Goal: Task Accomplishment & Management: Use online tool/utility

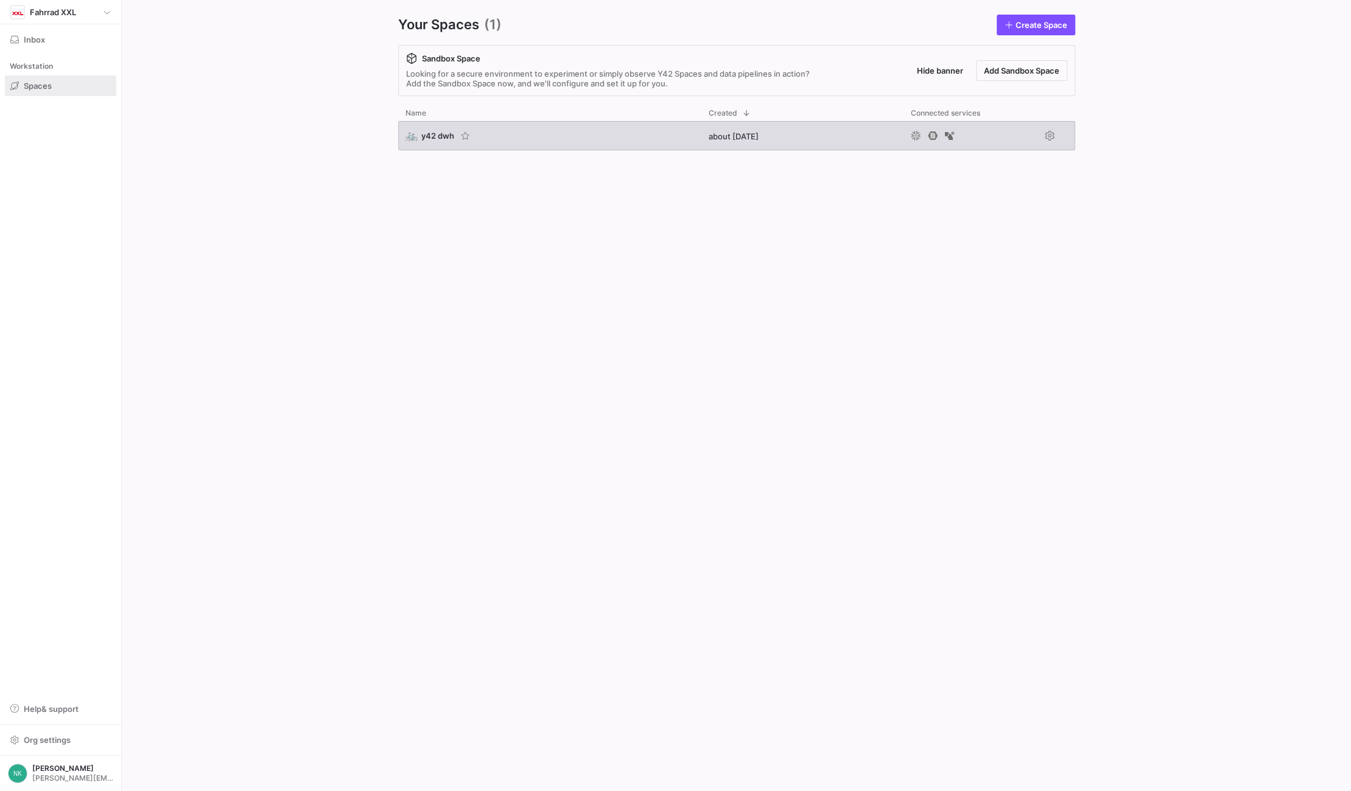
click at [435, 136] on span "y42 dwh" at bounding box center [437, 136] width 33 height 10
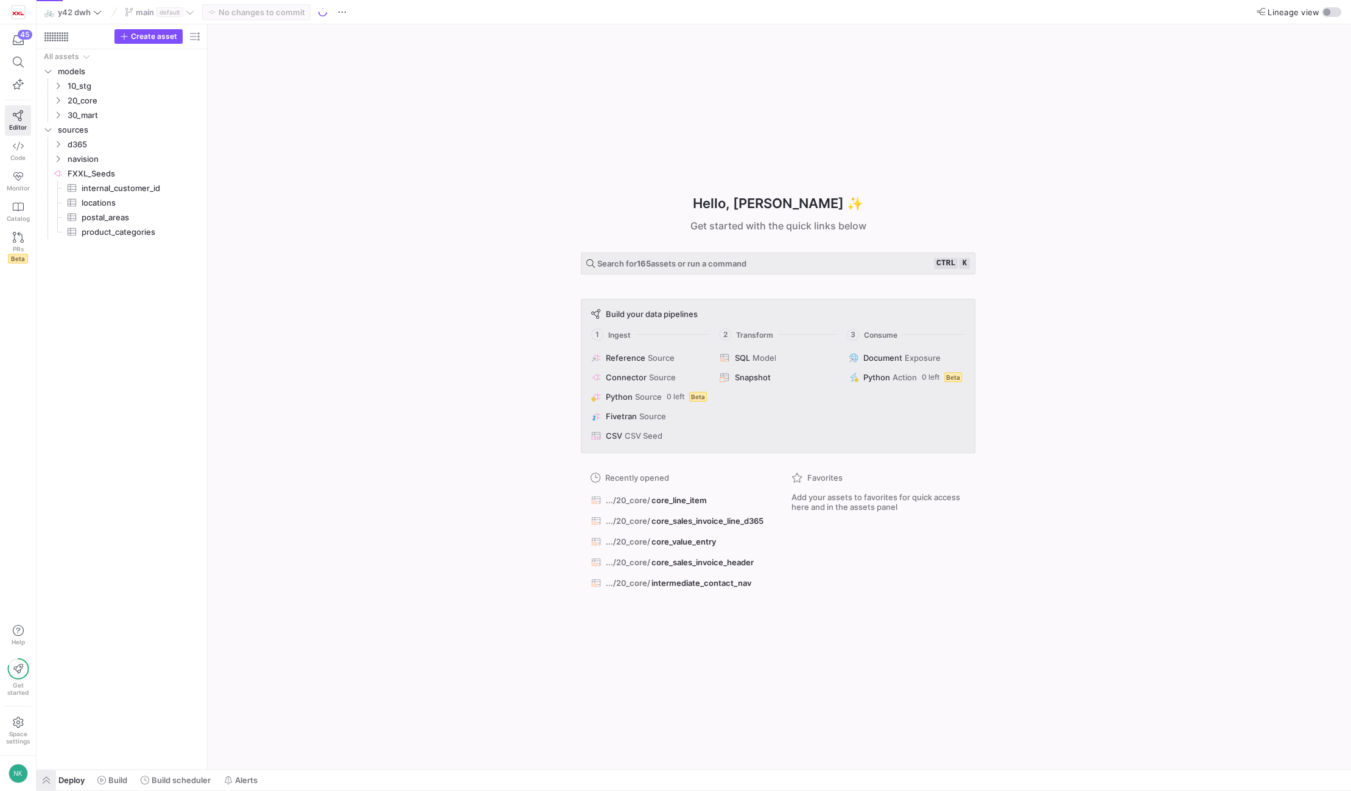
click at [49, 775] on span "button" at bounding box center [46, 780] width 19 height 21
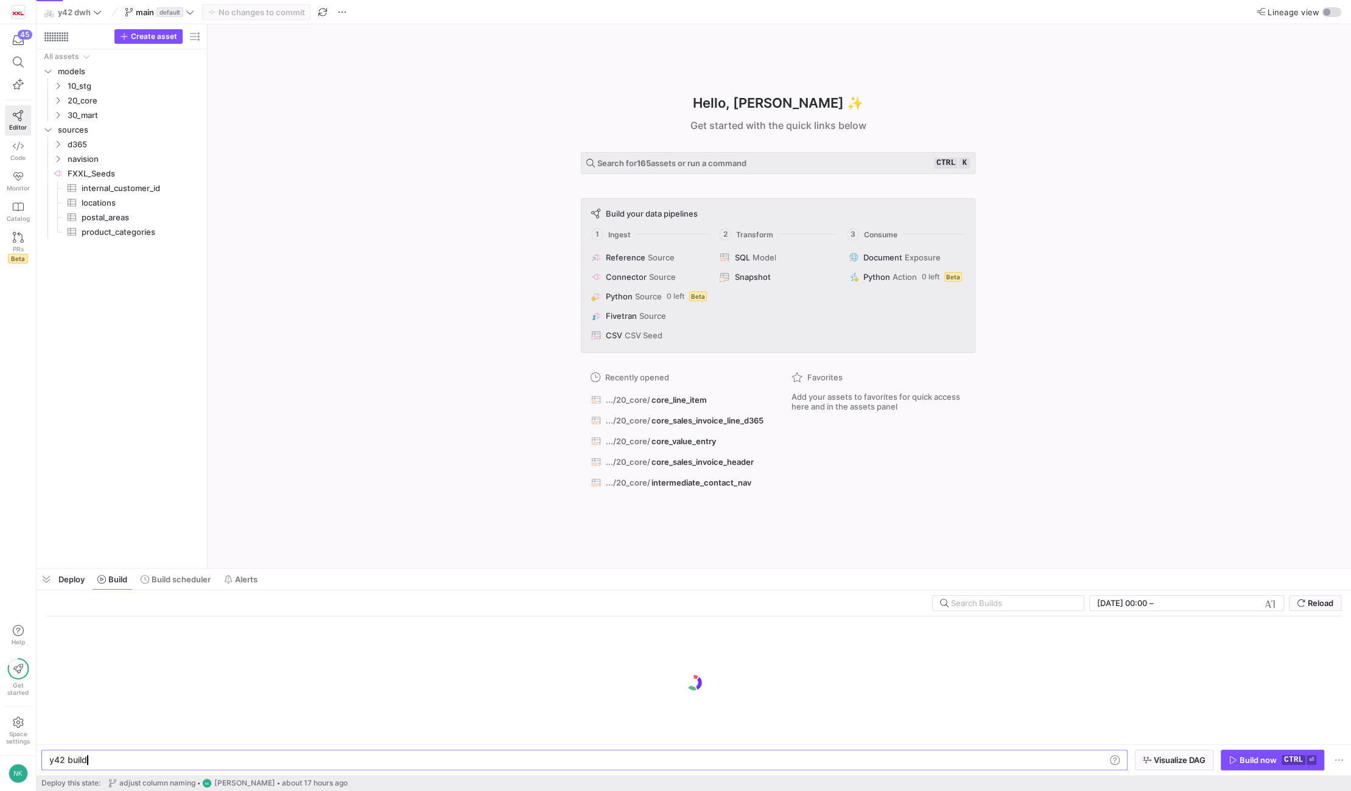
scroll to position [0, 36]
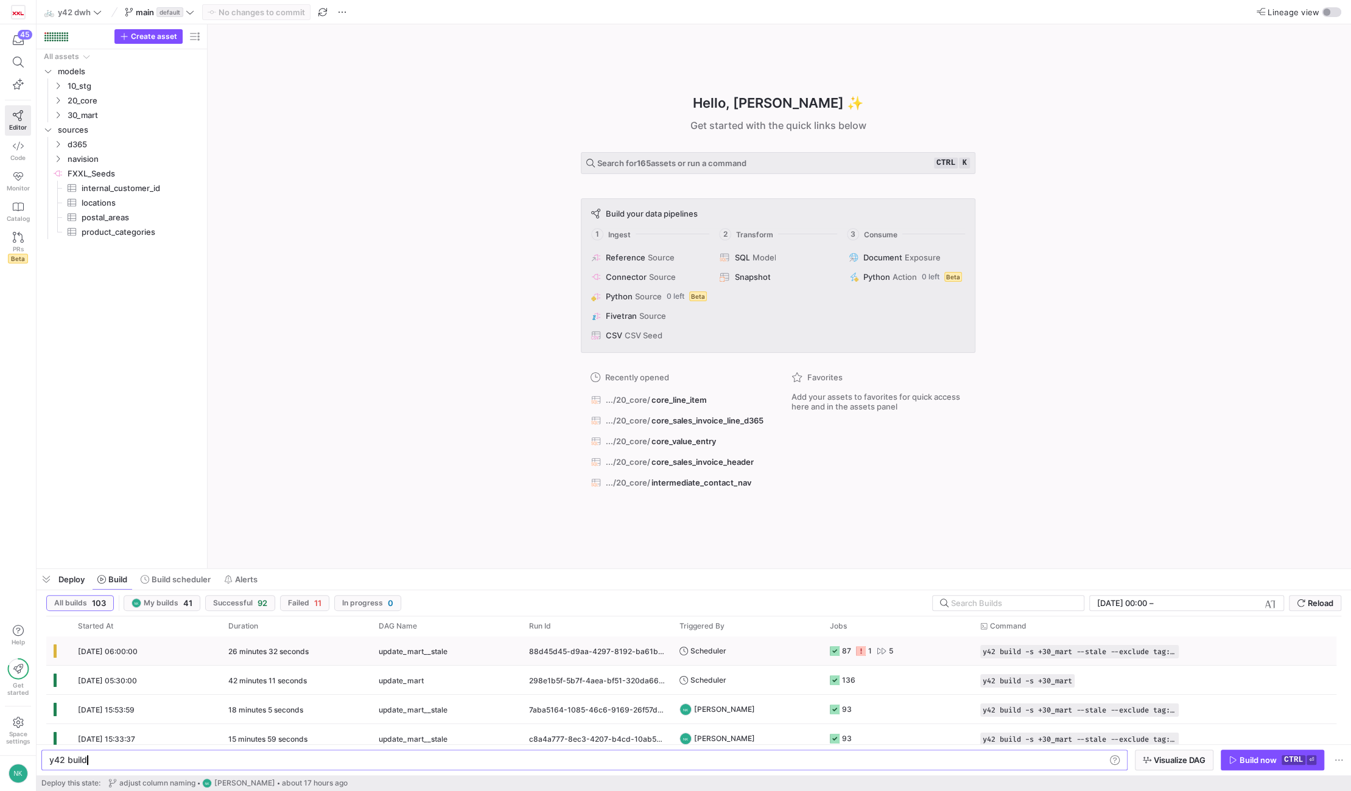
click at [299, 657] on div "26 minutes 32 seconds" at bounding box center [296, 651] width 150 height 29
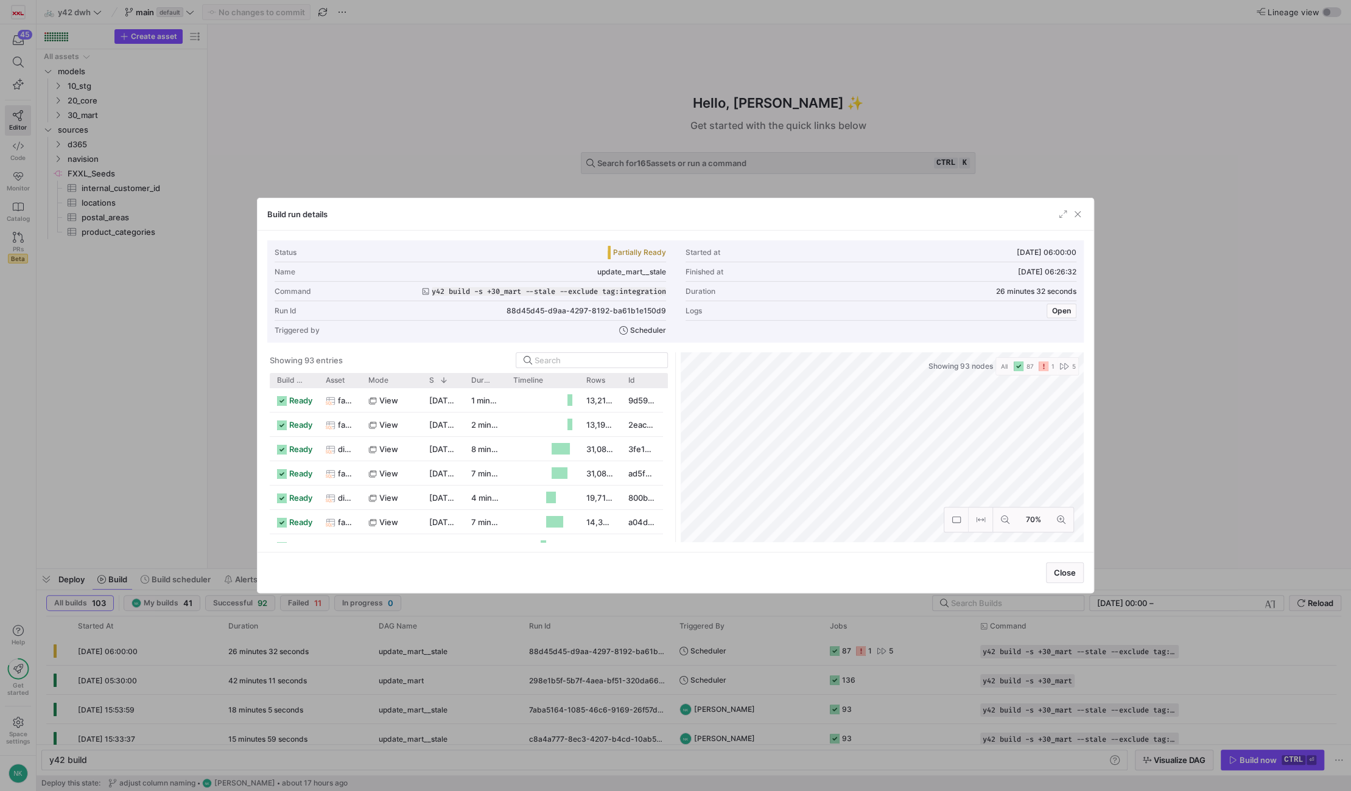
click at [1043, 363] on icon "button" at bounding box center [1043, 367] width 10 height 10
click at [1051, 394] on rect at bounding box center [1051, 395] width 10 height 10
click at [346, 467] on span "stg_product_with_core_attributes" at bounding box center [346, 471] width 16 height 24
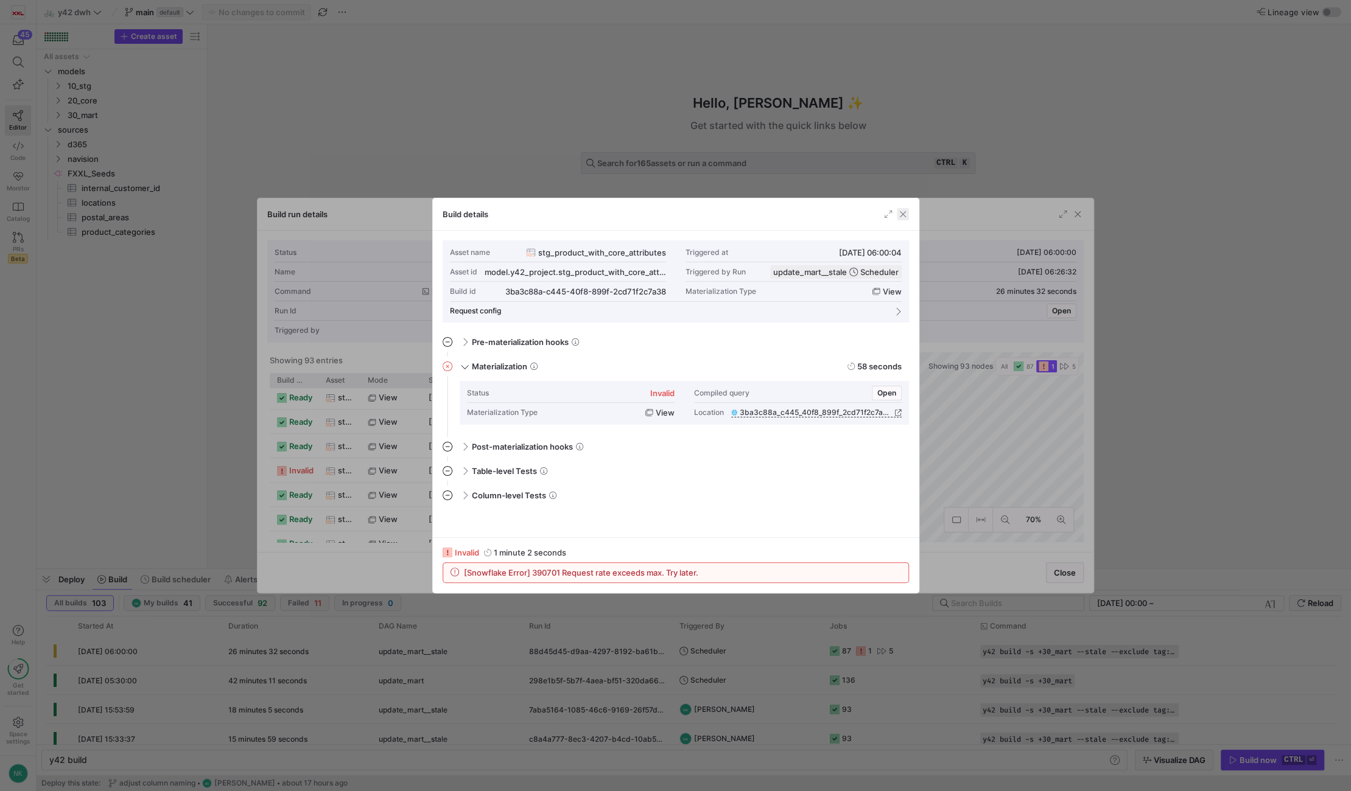
click at [897, 212] on span "button" at bounding box center [903, 214] width 12 height 12
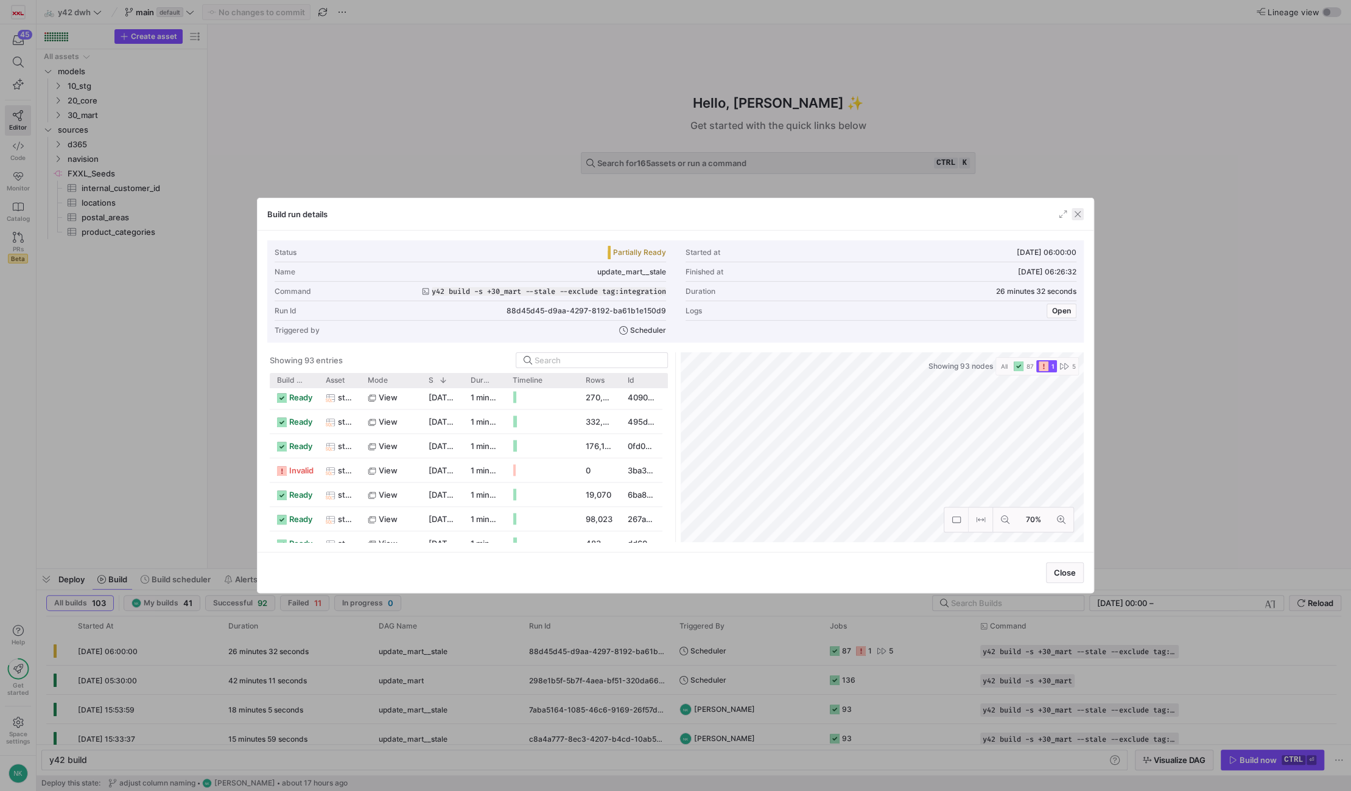
click at [1080, 211] on span "button" at bounding box center [1077, 214] width 12 height 12
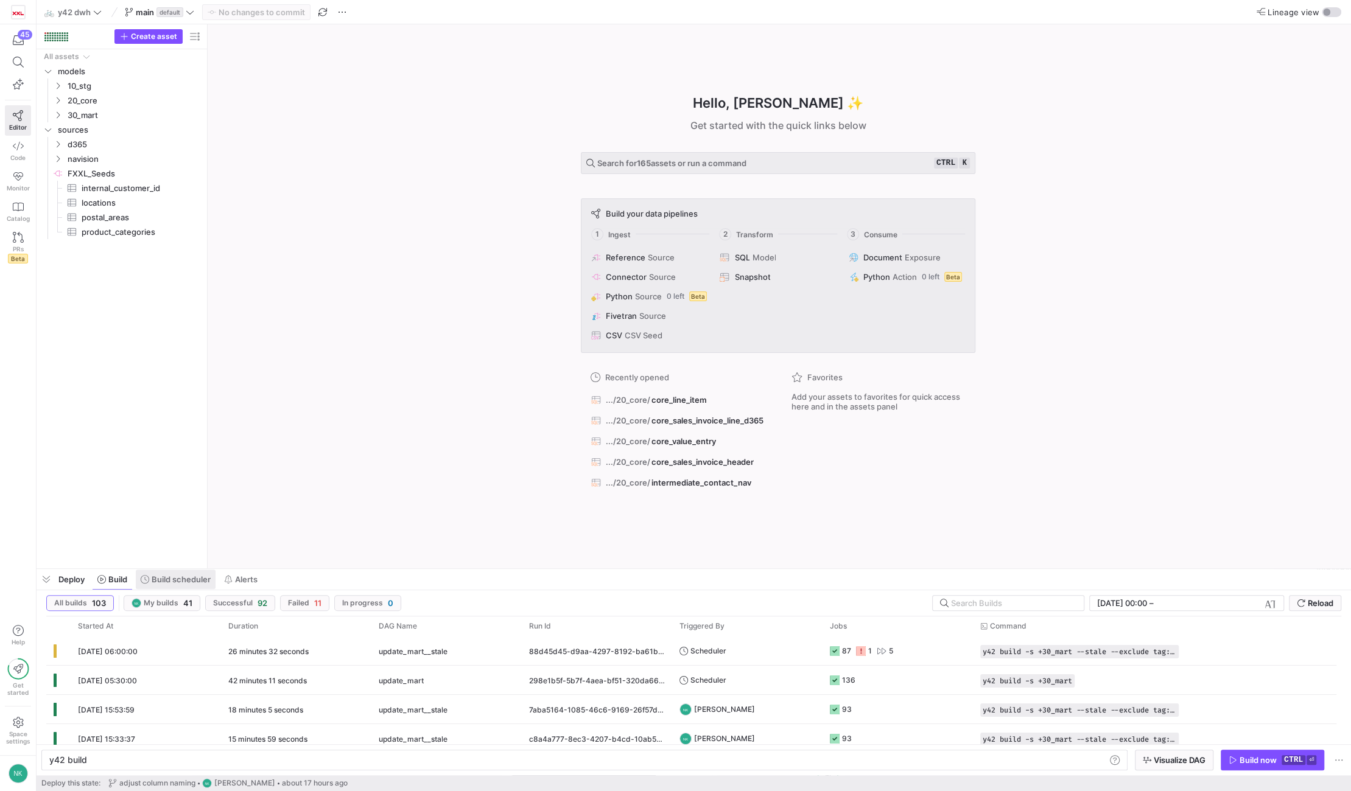
click at [165, 581] on span "Build scheduler" at bounding box center [181, 580] width 59 height 10
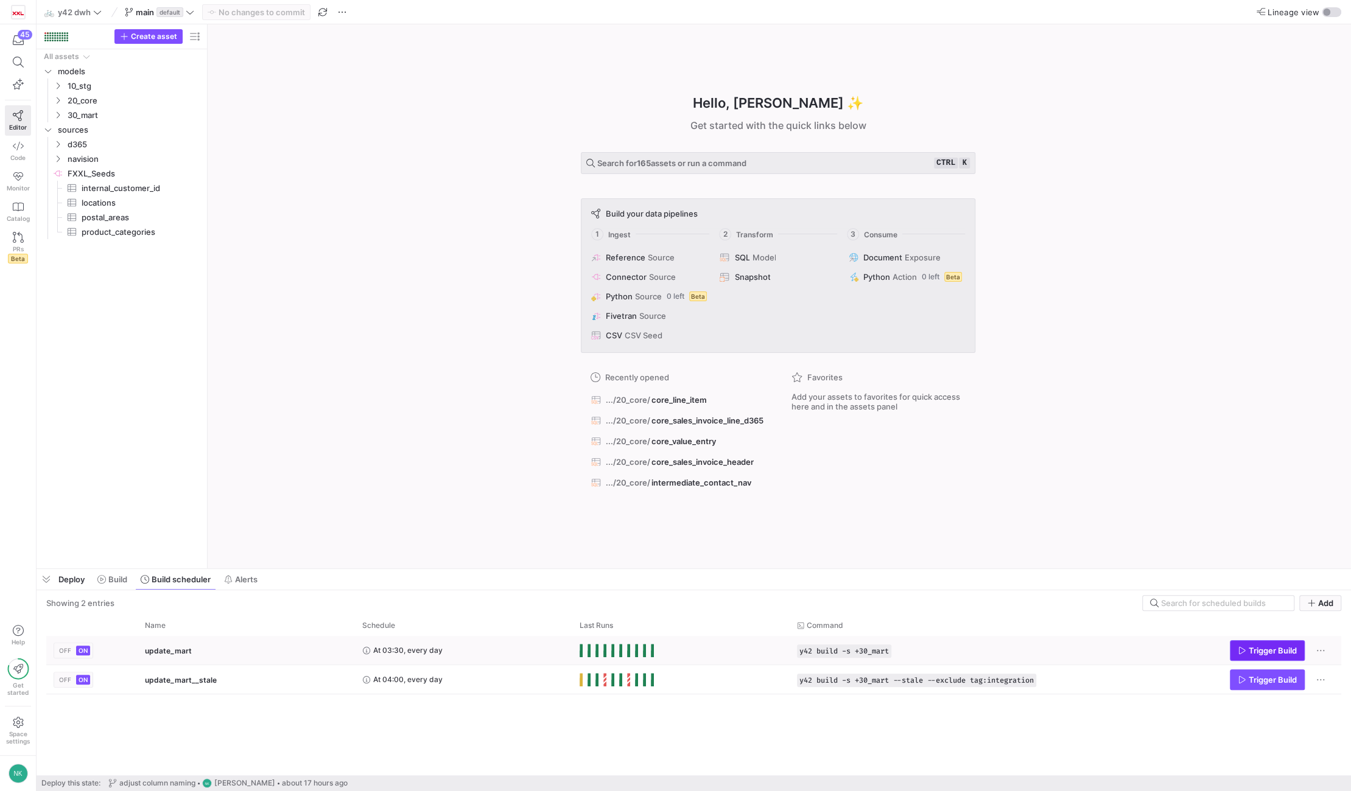
click at [1241, 646] on span "Trigger Build" at bounding box center [1266, 651] width 59 height 10
click at [127, 577] on span "Build" at bounding box center [117, 580] width 19 height 10
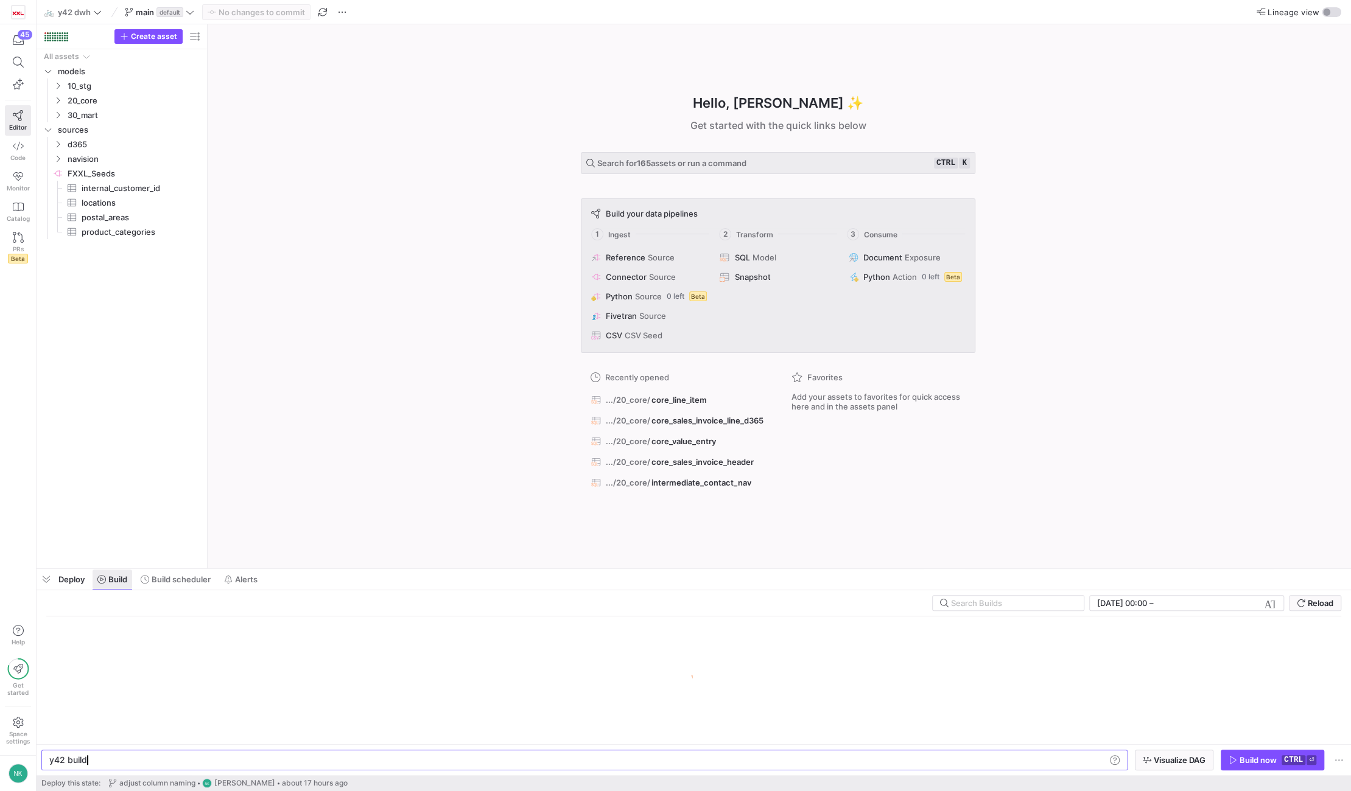
scroll to position [0, 36]
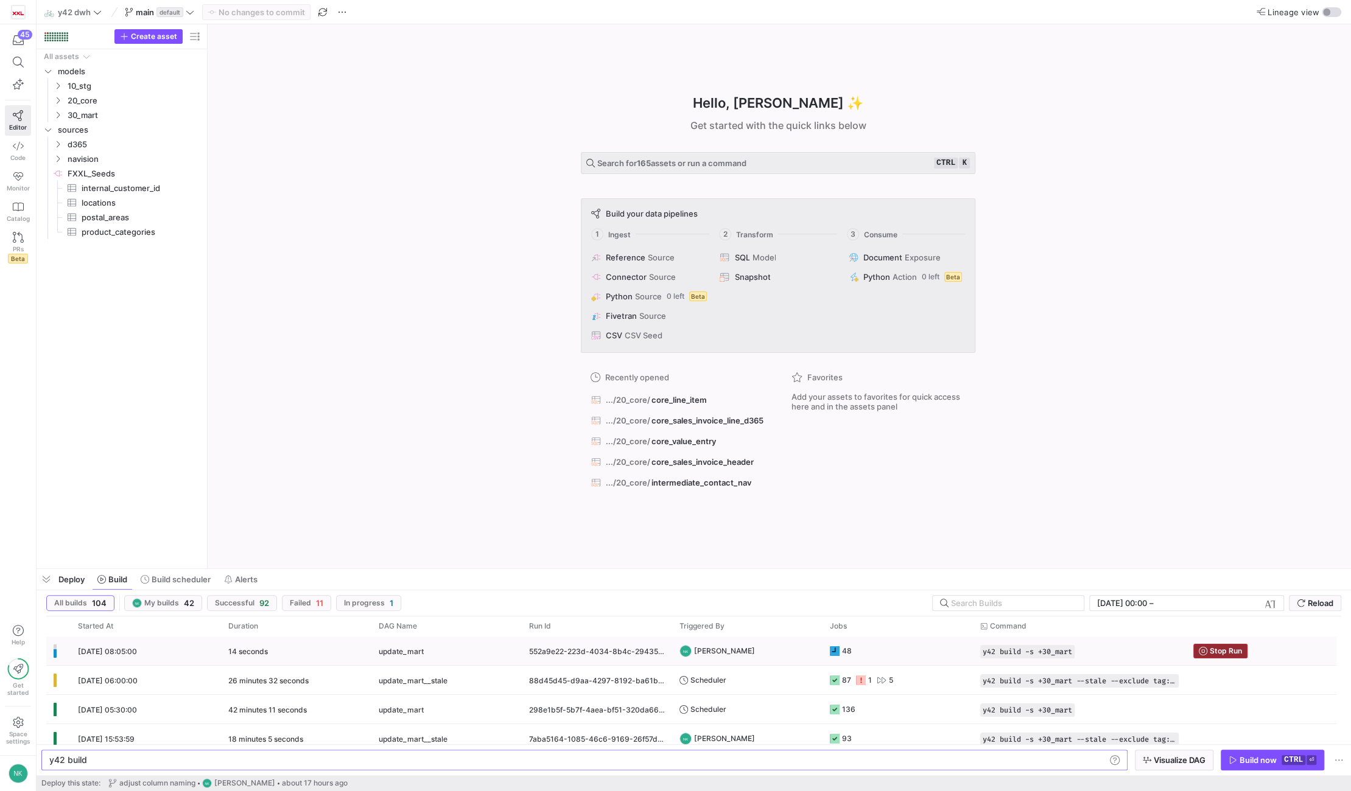
click at [1220, 645] on span "button" at bounding box center [1220, 651] width 53 height 13
click at [161, 581] on span "Build scheduler" at bounding box center [181, 580] width 59 height 10
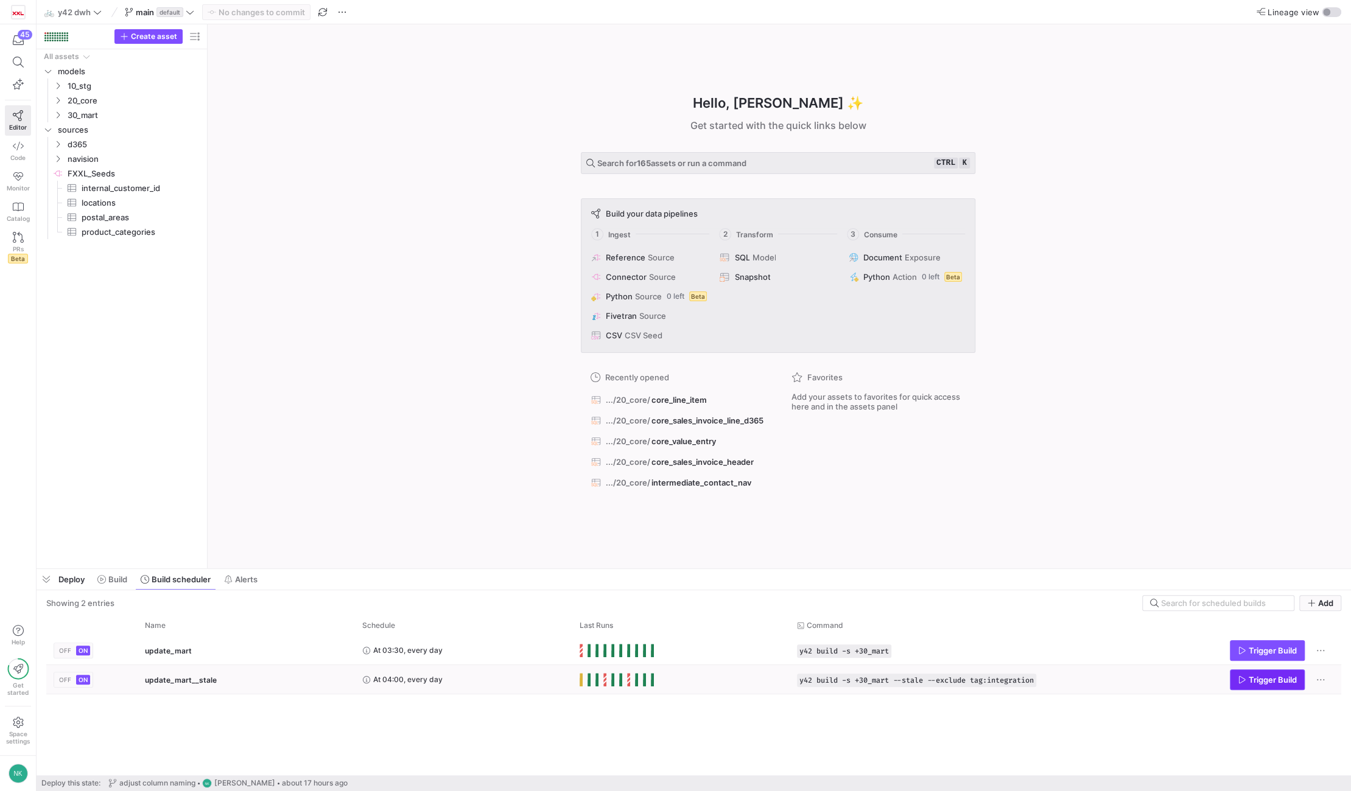
click at [1268, 675] on span "Trigger Build" at bounding box center [1272, 680] width 48 height 10
click at [284, 675] on div "update_mart__stale" at bounding box center [246, 680] width 203 height 29
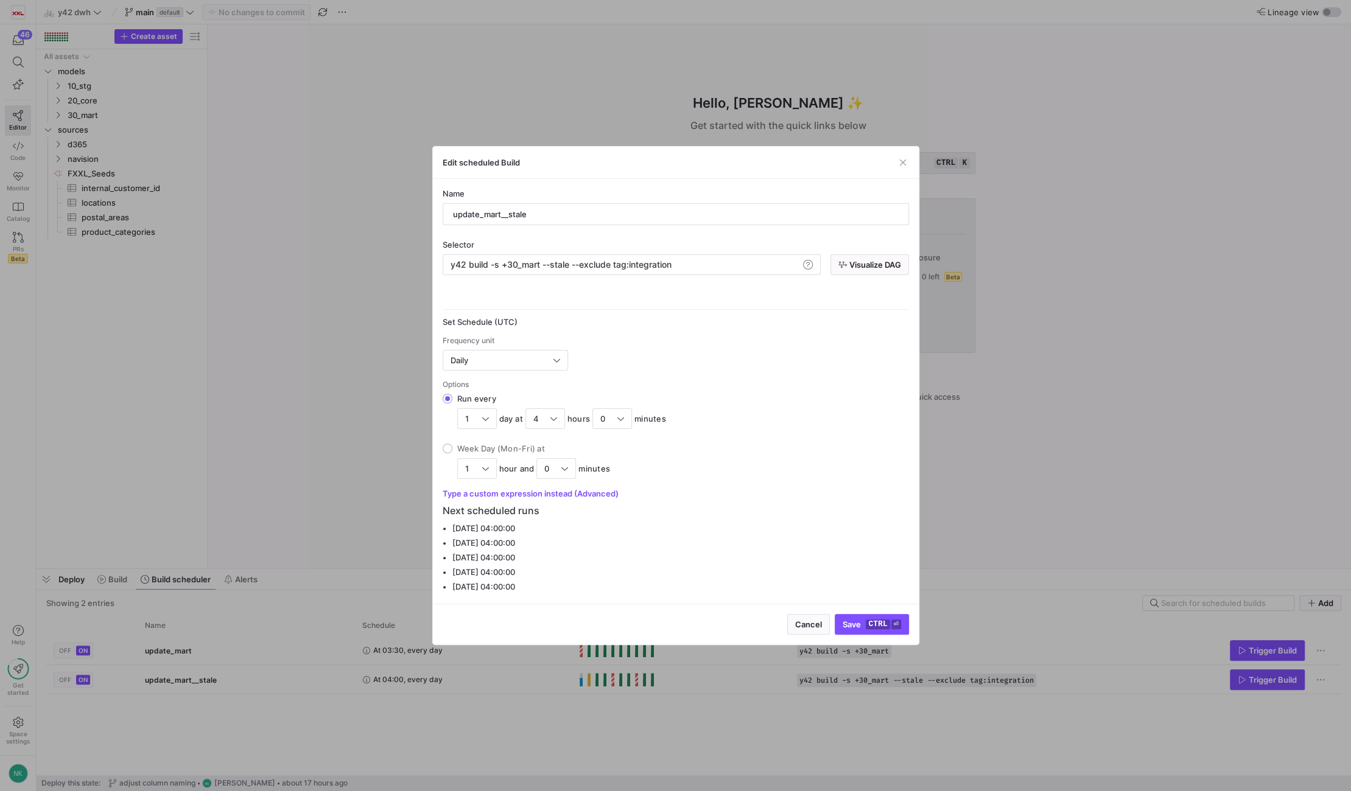
click at [908, 161] on div "Edit scheduled Build" at bounding box center [676, 163] width 486 height 32
click at [906, 161] on span "button" at bounding box center [903, 162] width 12 height 12
